Goal: Task Accomplishment & Management: Use online tool/utility

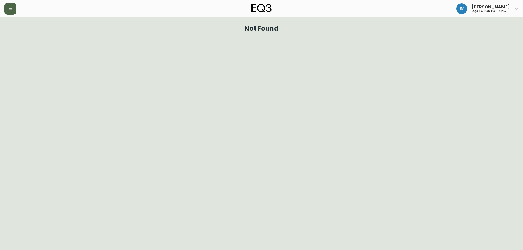
click at [16, 9] on button "button" at bounding box center [10, 9] width 12 height 12
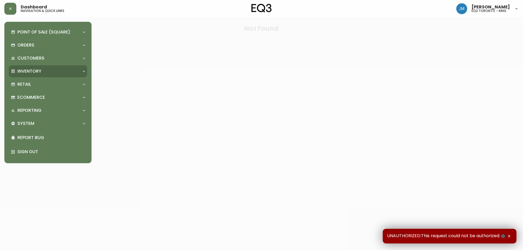
click at [35, 70] on p "Inventory" at bounding box center [29, 71] width 24 height 6
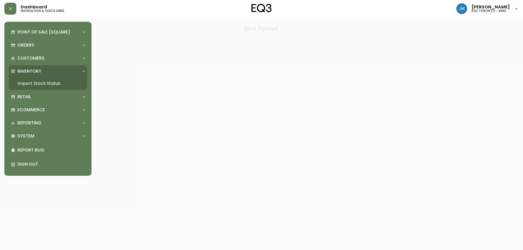
click at [43, 84] on link "Import Stock Status" at bounding box center [48, 83] width 78 height 13
